Goal: Information Seeking & Learning: Check status

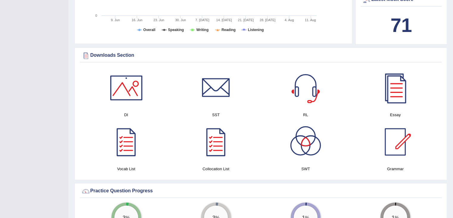
scroll to position [255, 0]
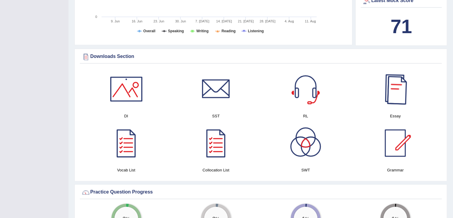
click at [389, 86] on div at bounding box center [396, 89] width 42 height 42
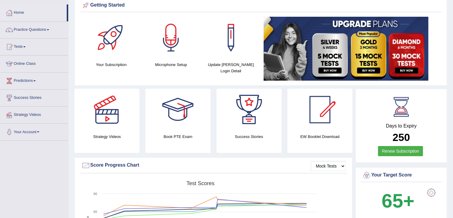
scroll to position [8, 0]
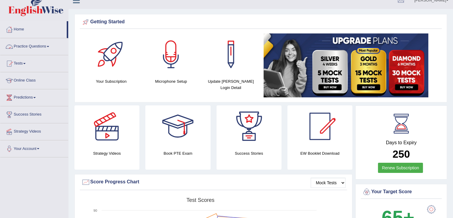
click at [41, 46] on link "Practice Questions" at bounding box center [34, 45] width 68 height 15
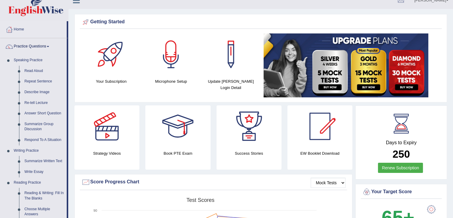
drag, startPoint x: 67, startPoint y: 109, endPoint x: 67, endPoint y: 122, distance: 13.1
click at [67, 122] on li "Practice Questions Speaking Practice Read Aloud Repeat Sentence Describe Image …" at bounding box center [34, 205] width 68 height 335
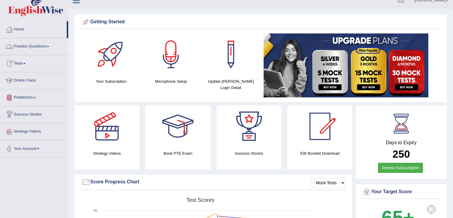
click at [28, 44] on link "Practice Questions" at bounding box center [34, 45] width 68 height 15
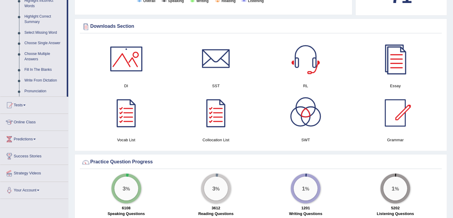
scroll to position [289, 0]
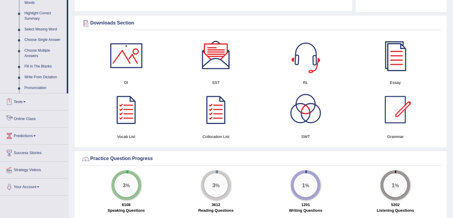
click at [26, 119] on link "Online Class" at bounding box center [34, 117] width 68 height 15
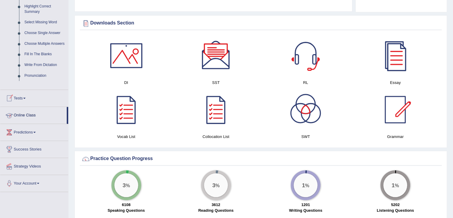
scroll to position [283, 0]
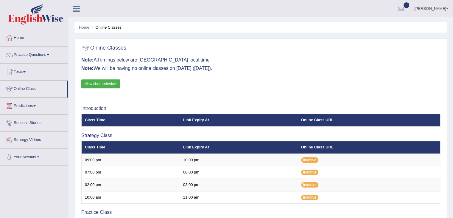
click at [106, 81] on link "View class schedule" at bounding box center [100, 83] width 39 height 9
click at [41, 57] on link "Practice Questions" at bounding box center [34, 54] width 68 height 15
click at [30, 56] on link "Practice Questions" at bounding box center [34, 54] width 68 height 15
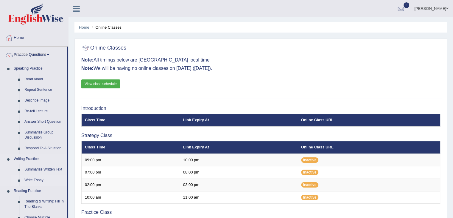
click at [35, 179] on link "Write Essay" at bounding box center [44, 180] width 45 height 11
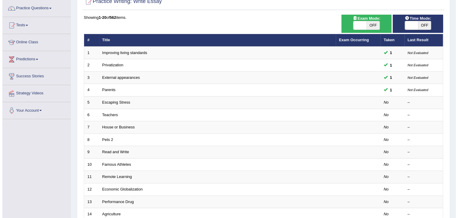
scroll to position [50, 0]
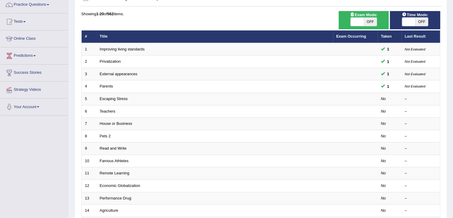
click at [364, 19] on span "OFF" at bounding box center [370, 22] width 13 height 8
checkbox input "true"
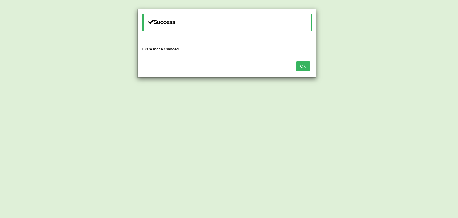
click at [304, 64] on button "OK" at bounding box center [303, 66] width 14 height 10
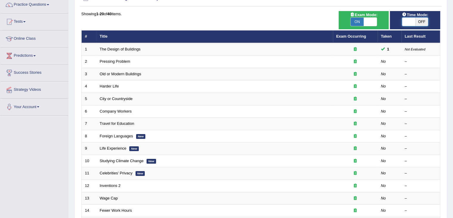
click at [410, 24] on span at bounding box center [408, 22] width 13 height 8
checkbox input "true"
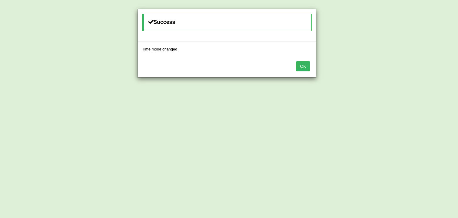
click at [299, 71] on button "OK" at bounding box center [303, 66] width 14 height 10
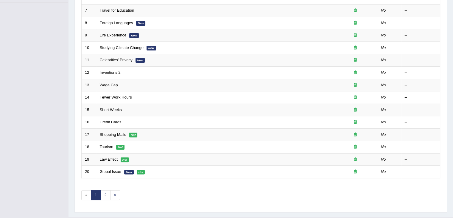
scroll to position [175, 0]
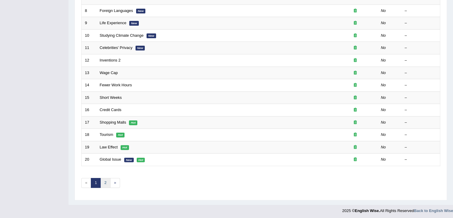
click at [106, 182] on link "2" at bounding box center [105, 183] width 10 height 10
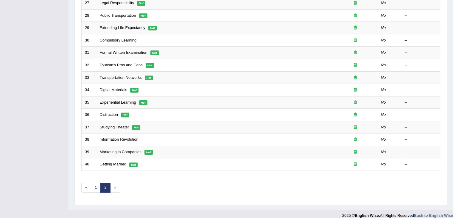
scroll to position [175, 0]
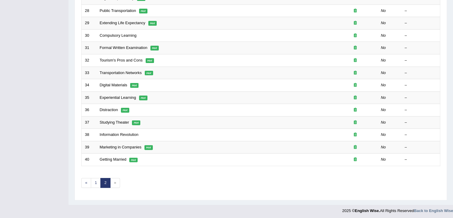
click at [113, 182] on span "»" at bounding box center [115, 183] width 10 height 10
click at [96, 183] on link "1" at bounding box center [96, 183] width 10 height 10
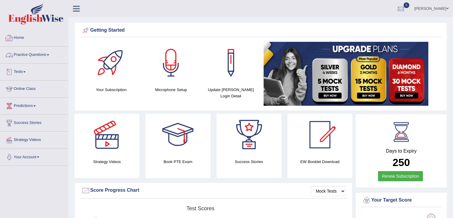
click at [23, 72] on link "Tests" at bounding box center [34, 70] width 68 height 15
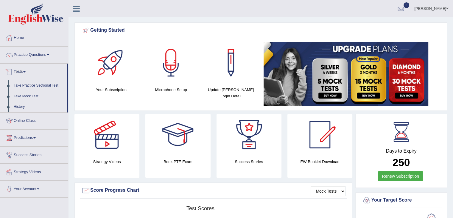
click at [25, 74] on link "Tests" at bounding box center [33, 70] width 66 height 15
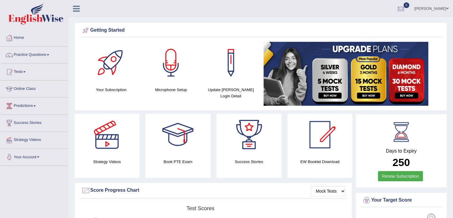
click at [25, 38] on link "Home" at bounding box center [34, 37] width 68 height 15
click at [406, 6] on div at bounding box center [401, 8] width 9 height 9
click at [397, 24] on div "See All Alerts" at bounding box center [365, 25] width 79 height 6
click at [406, 10] on div at bounding box center [401, 8] width 9 height 9
click at [406, 11] on div at bounding box center [401, 8] width 9 height 9
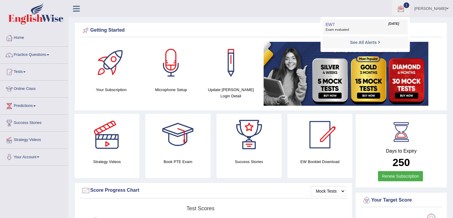
click at [374, 22] on link "EW7 [DATE] Exam evaluated" at bounding box center [365, 27] width 82 height 13
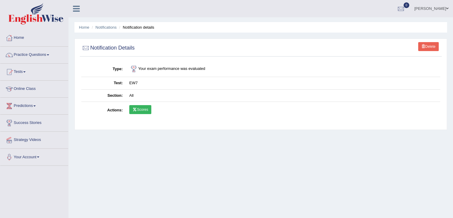
click at [142, 107] on link "Scores" at bounding box center [140, 109] width 22 height 9
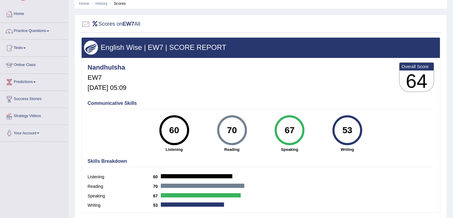
scroll to position [21, 0]
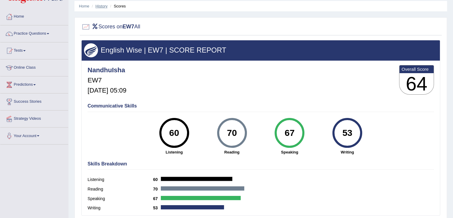
click at [106, 5] on link "History" at bounding box center [102, 6] width 12 height 4
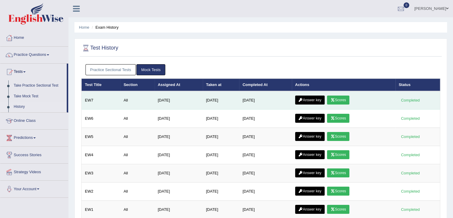
click at [313, 97] on link "Answer key" at bounding box center [310, 99] width 30 height 9
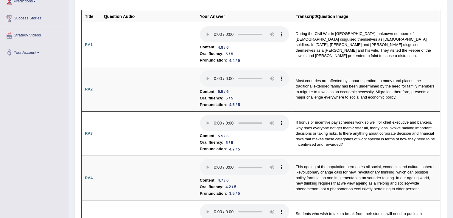
scroll to position [95, 0]
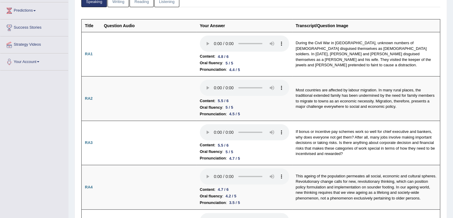
click at [112, 1] on link "Writing" at bounding box center [118, 1] width 21 height 12
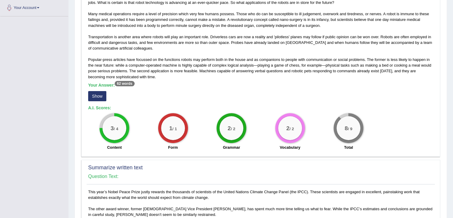
scroll to position [173, 0]
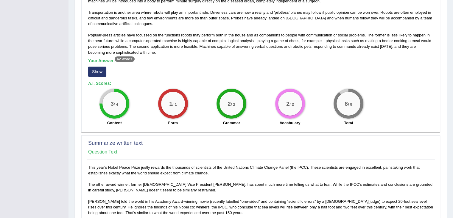
click at [102, 69] on button "Show" at bounding box center [97, 71] width 18 height 10
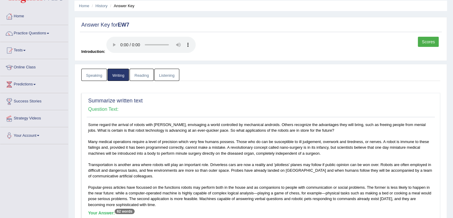
scroll to position [0, 0]
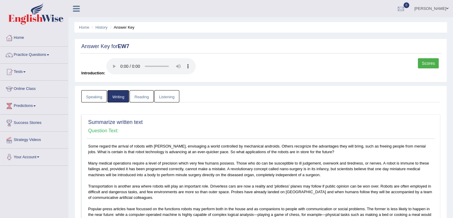
click at [99, 30] on li "History" at bounding box center [98, 27] width 17 height 6
click at [102, 27] on link "History" at bounding box center [102, 27] width 12 height 4
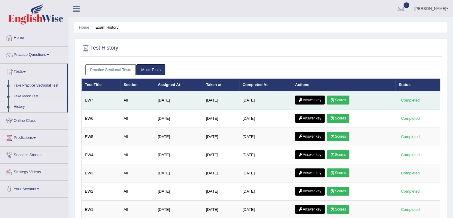
click at [346, 98] on link "Scores" at bounding box center [338, 99] width 22 height 9
